Goal: Task Accomplishment & Management: Manage account settings

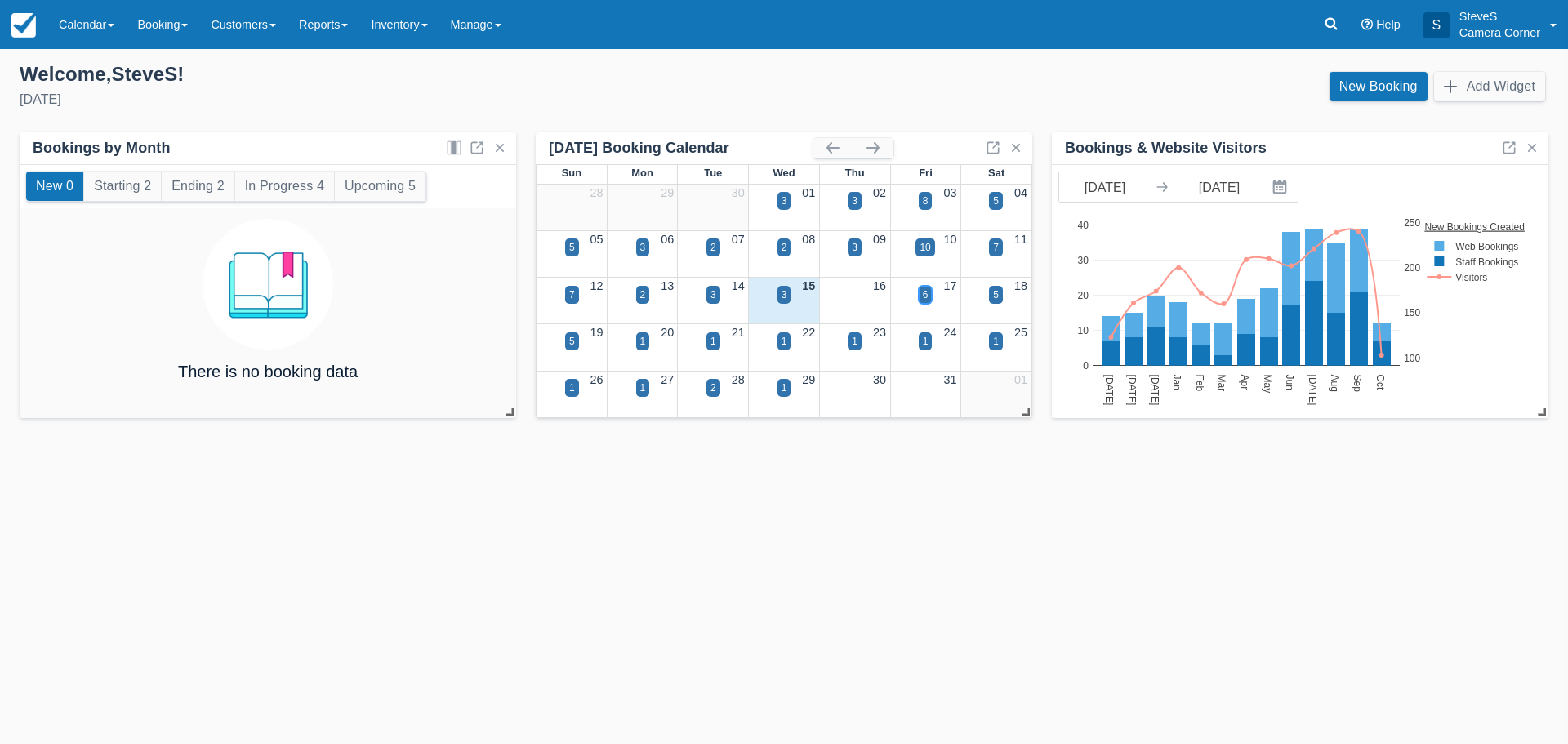
click at [929, 294] on div "6" at bounding box center [925, 295] width 14 height 18
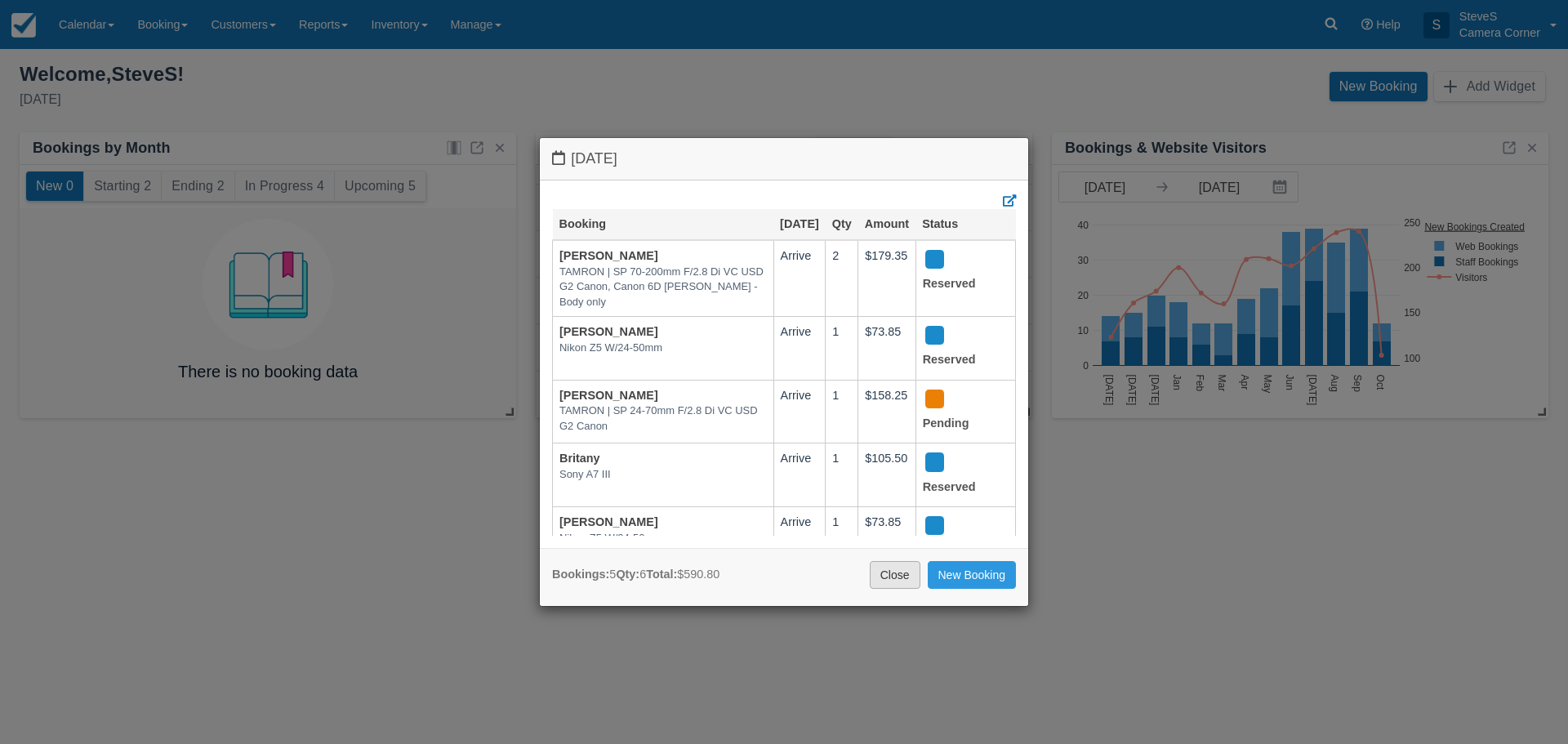
click at [900, 571] on link "Close" at bounding box center [895, 575] width 51 height 28
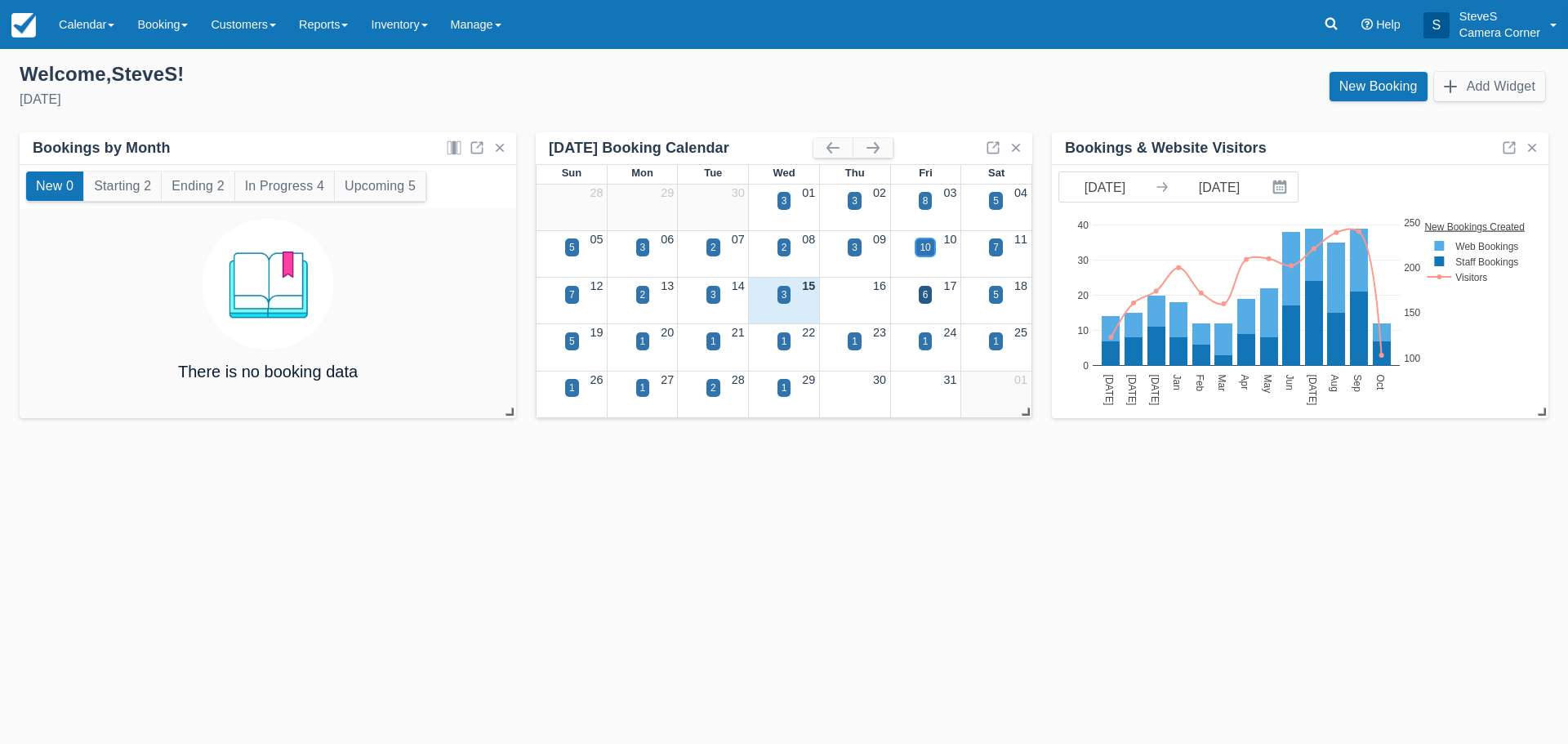
click at [921, 249] on div "10" at bounding box center [925, 248] width 11 height 14
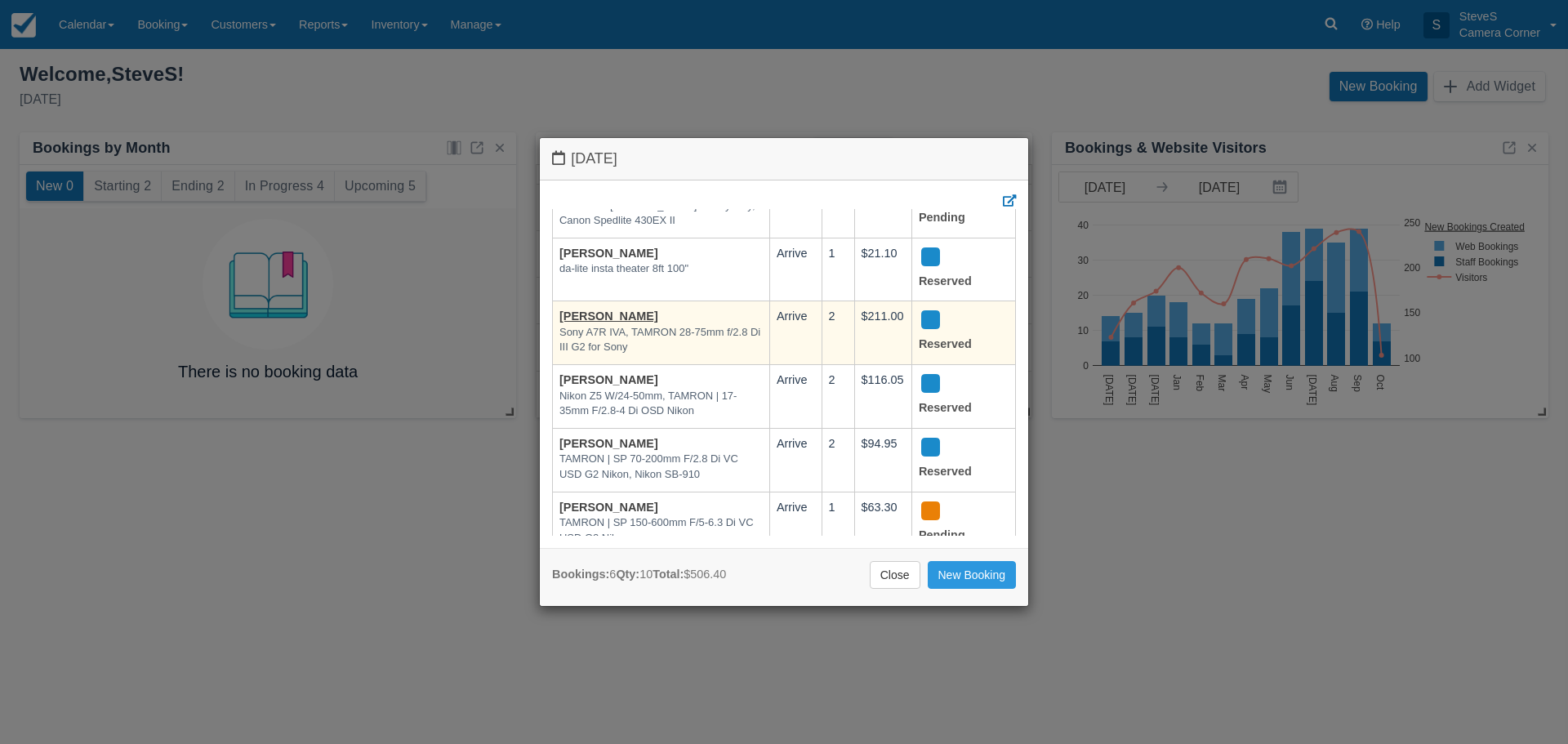
scroll to position [131, 0]
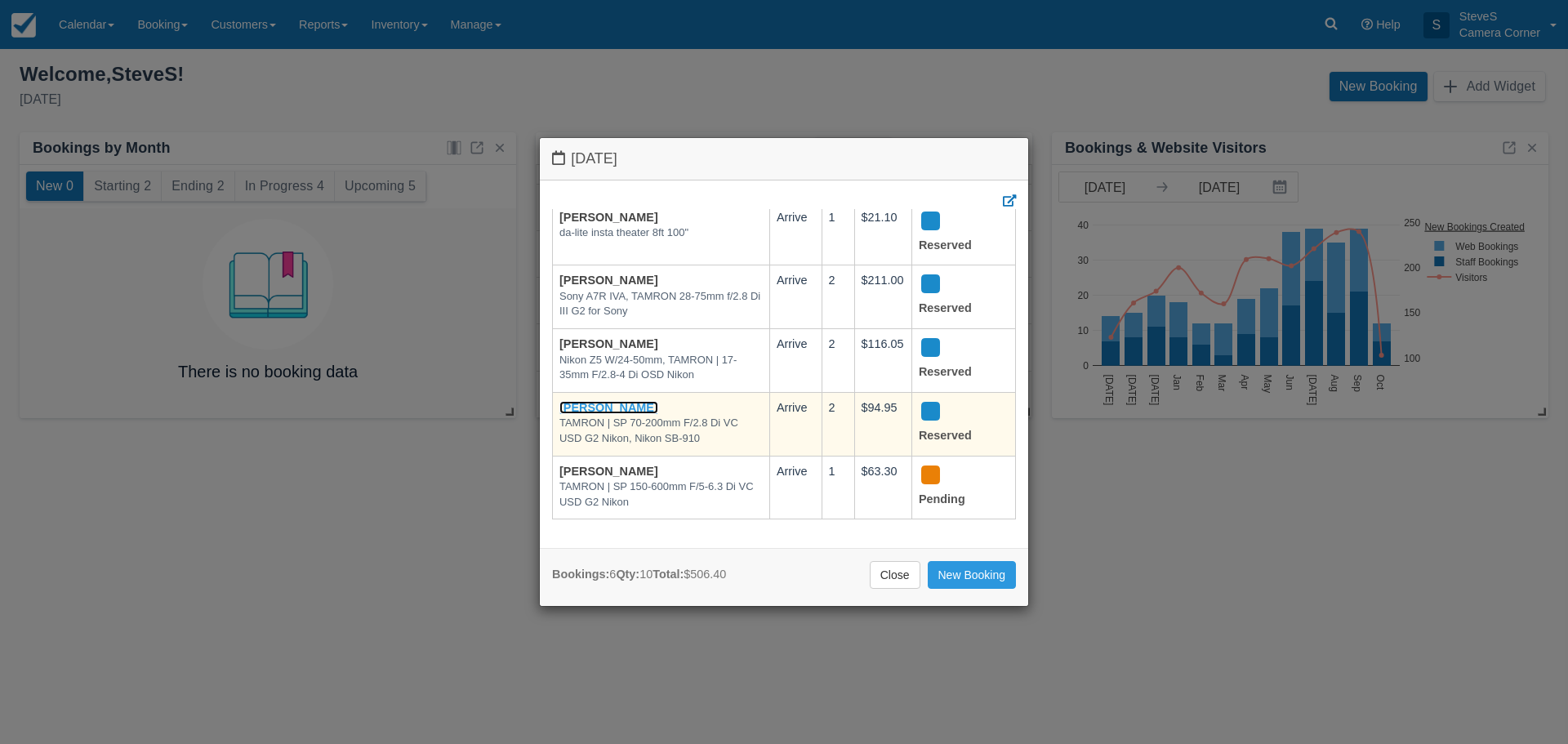
click at [634, 401] on link "[PERSON_NAME]" at bounding box center [608, 408] width 99 height 13
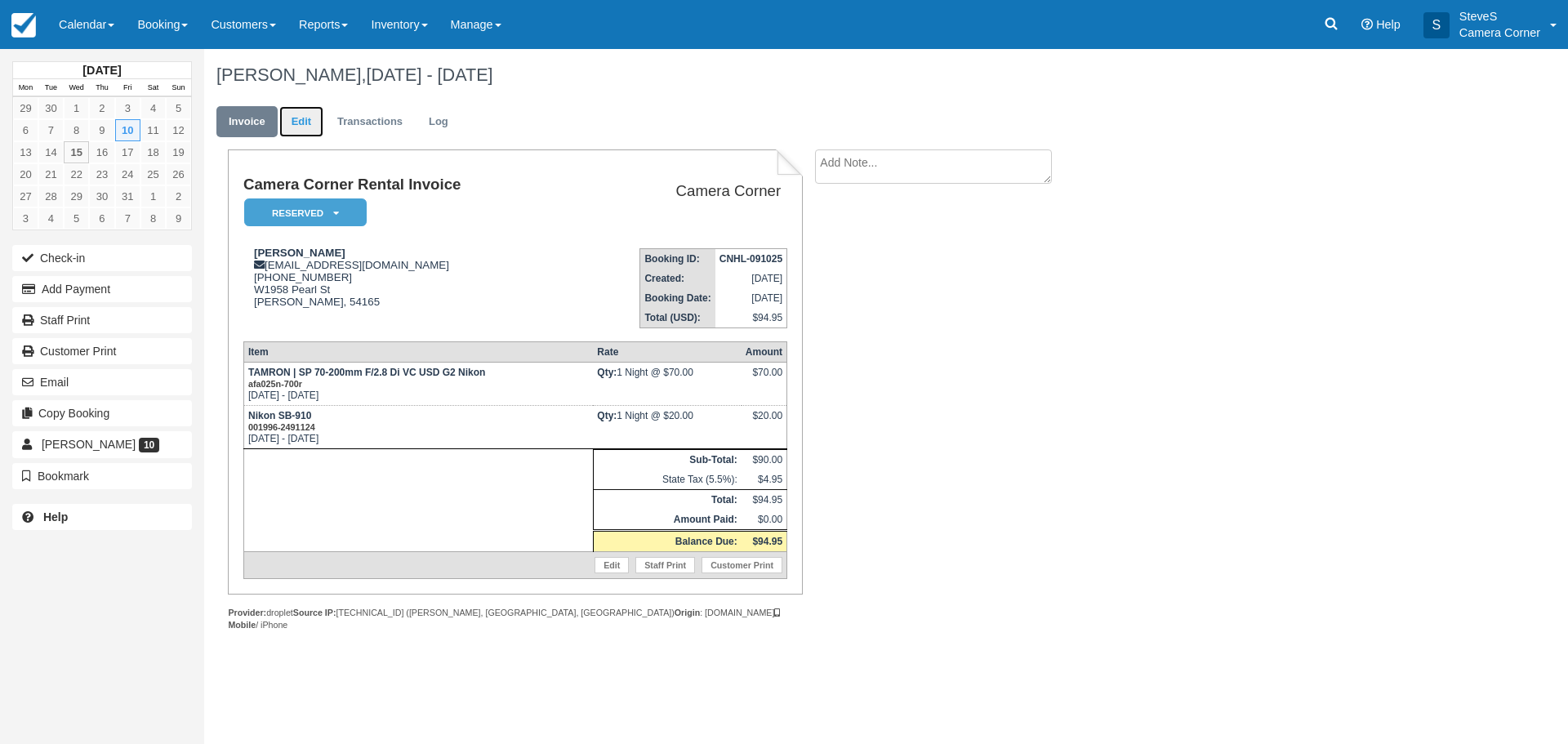
click at [299, 115] on link "Edit" at bounding box center [301, 121] width 44 height 32
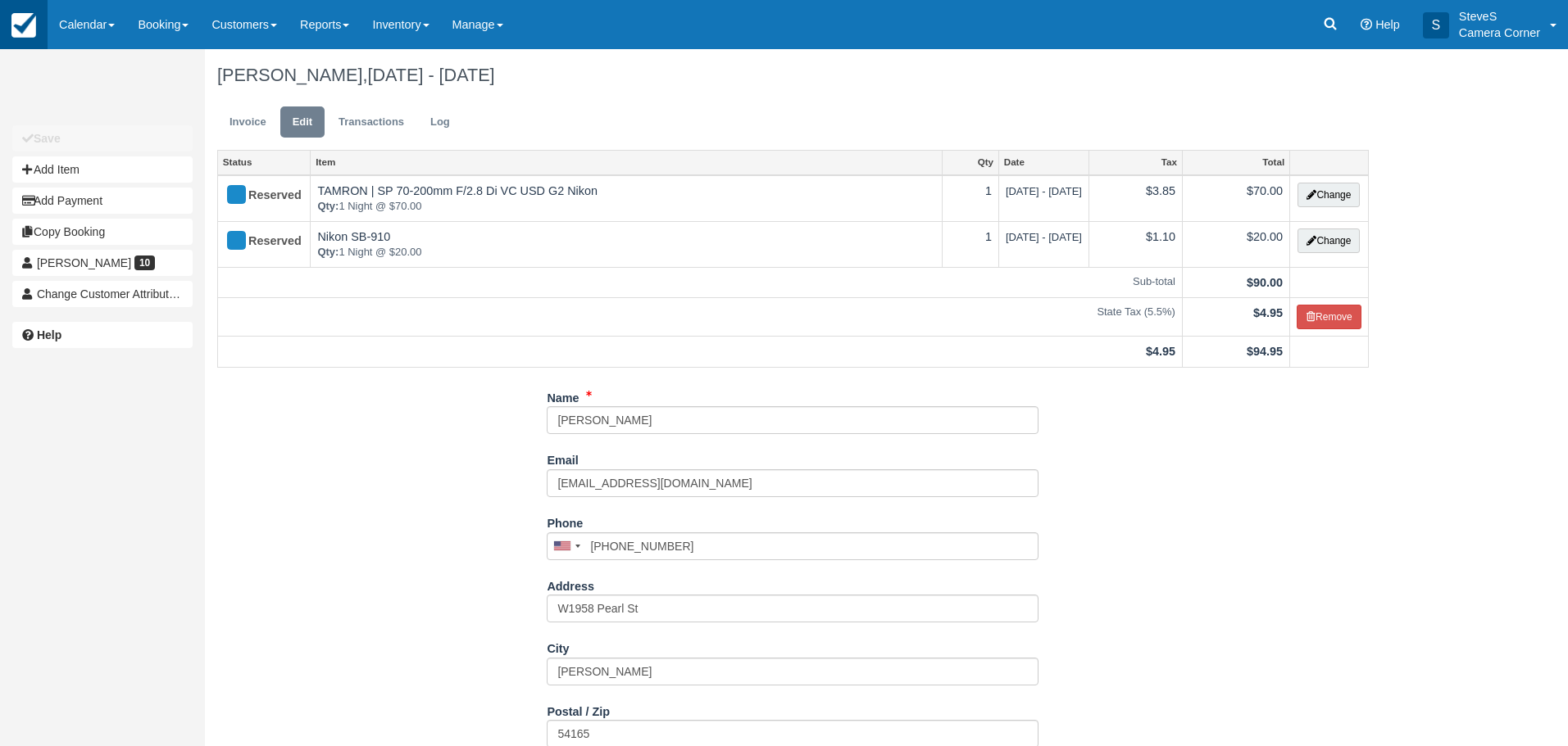
click at [26, 27] on img at bounding box center [24, 24] width 24 height 24
